Goal: Task Accomplishment & Management: Manage account settings

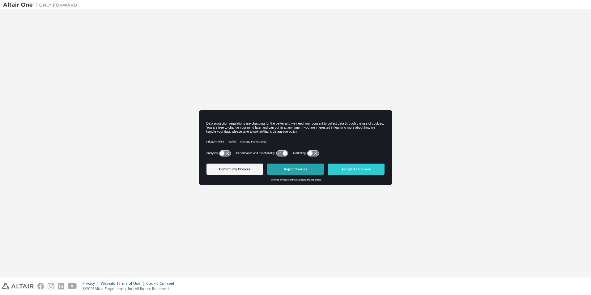
click at [297, 173] on button "Reject Cookies" at bounding box center [295, 169] width 57 height 11
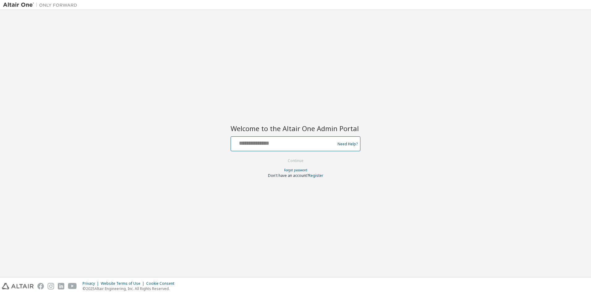
click at [267, 147] on input "text" at bounding box center [283, 142] width 101 height 9
type input "*"
type input "**********"
click at [281, 156] on button "Continue" at bounding box center [295, 160] width 29 height 9
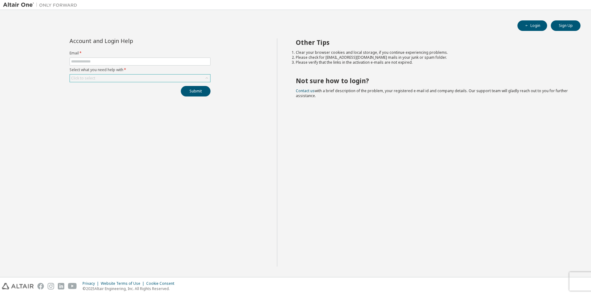
click at [116, 81] on div "Click to select" at bounding box center [140, 78] width 140 height 7
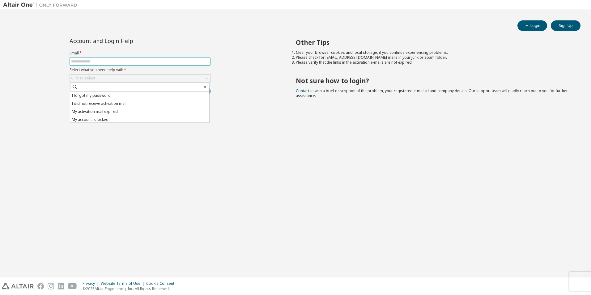
click at [115, 64] on span at bounding box center [140, 62] width 141 height 8
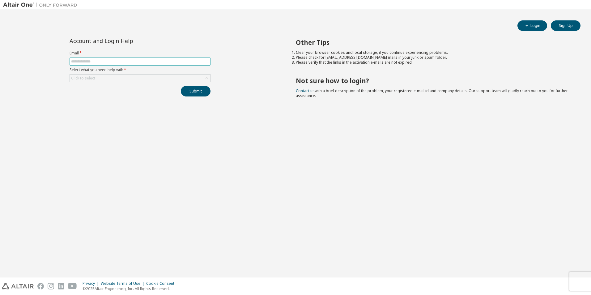
click at [115, 64] on span at bounding box center [140, 62] width 141 height 8
click at [104, 62] on input "text" at bounding box center [140, 61] width 138 height 5
type input "*"
type input "**********"
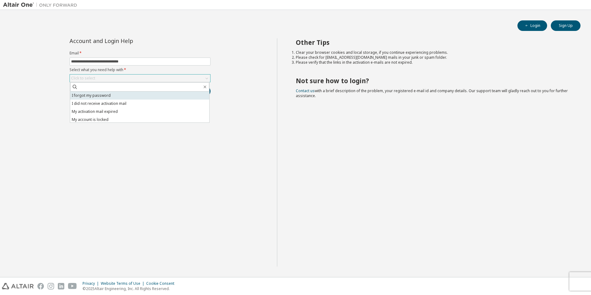
click at [97, 96] on li "I forgot my password" at bounding box center [139, 96] width 139 height 8
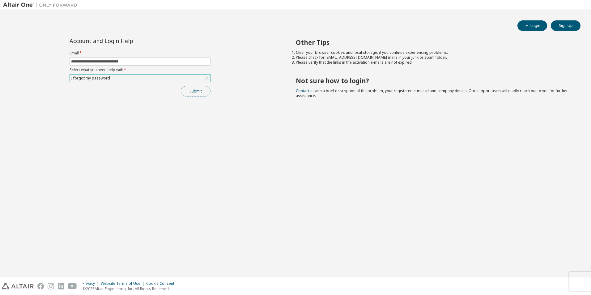
click at [189, 95] on button "Submit" at bounding box center [196, 91] width 30 height 11
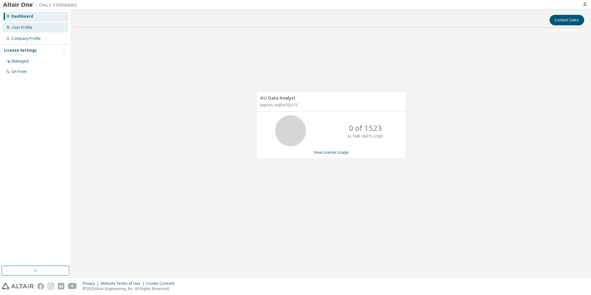
click at [28, 28] on div "User Profile" at bounding box center [21, 27] width 21 height 5
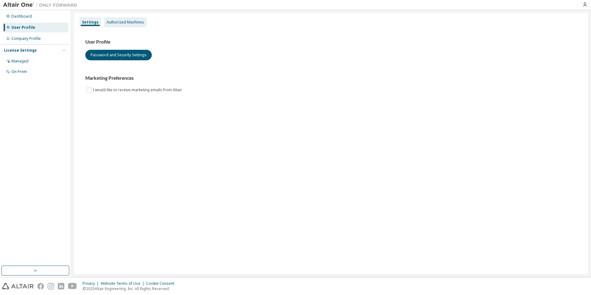
click at [123, 23] on div "Authorized Machines" at bounding box center [125, 22] width 37 height 5
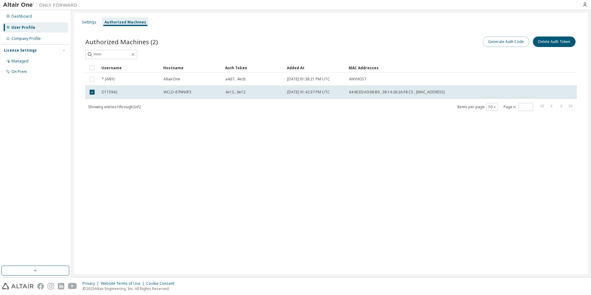
click at [506, 44] on button "Generate Auth Code" at bounding box center [506, 41] width 46 height 11
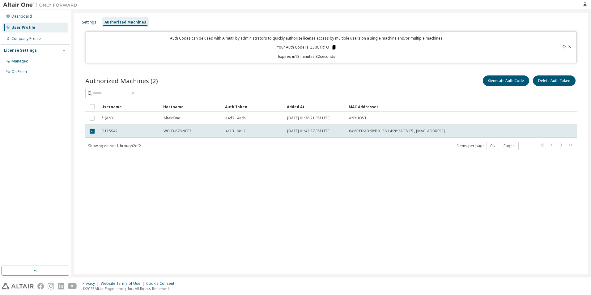
click at [334, 46] on icon at bounding box center [333, 47] width 3 height 4
